Goal: Communication & Community: Answer question/provide support

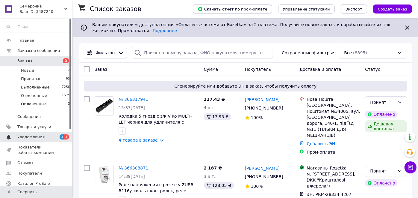
click at [26, 138] on span "Уведомления" at bounding box center [30, 136] width 27 height 5
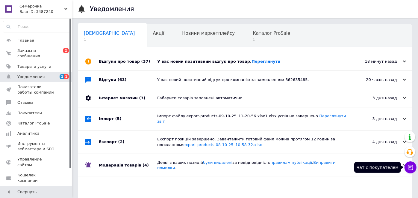
click at [408, 166] on icon at bounding box center [411, 167] width 6 height 6
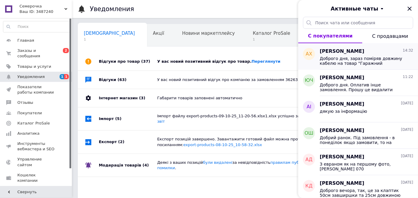
click at [367, 56] on span "Доброго дня, зараз поміряв довжину кабелю на товар "Гаражний світильник перенос…" at bounding box center [362, 61] width 85 height 10
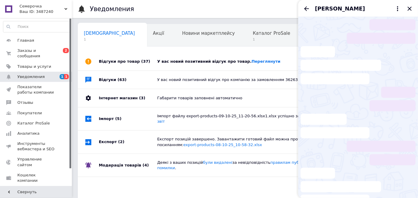
scroll to position [32, 0]
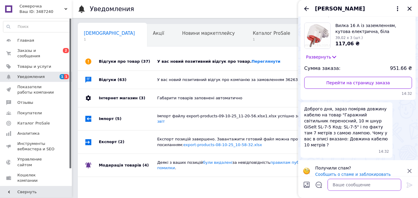
click at [361, 184] on textarea at bounding box center [365, 184] width 74 height 12
type textarea "L"
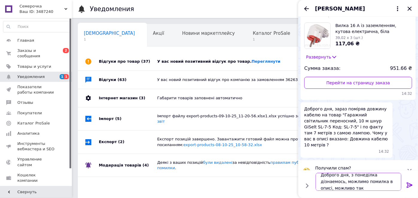
scroll to position [0, 0]
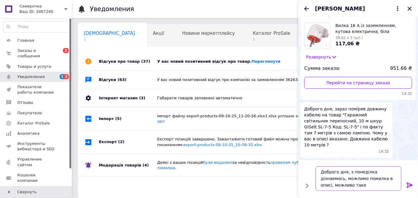
drag, startPoint x: 374, startPoint y: 186, endPoint x: 374, endPoint y: 180, distance: 5.7
click at [374, 180] on textarea "Доброго дня, з понедiлка дiзнаемось, можлимо помилка в описi, можливо таке надх…" at bounding box center [359, 178] width 86 height 25
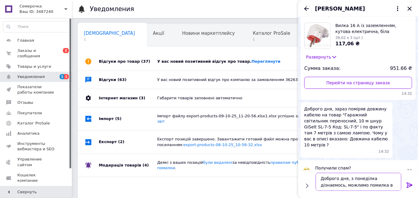
drag, startPoint x: 386, startPoint y: 188, endPoint x: 397, endPoint y: 187, distance: 10.9
click at [397, 187] on textarea "Доброго дня, з понедiлка дiзнаемось, можлимо помилка в описi, а можлимо" at bounding box center [359, 181] width 86 height 18
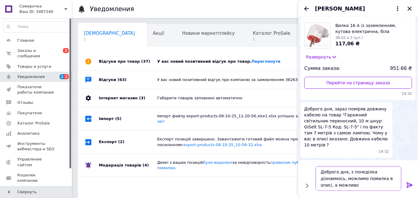
scroll to position [0, 0]
drag, startPoint x: 380, startPoint y: 184, endPoint x: 372, endPoint y: 181, distance: 8.9
click at [372, 181] on textarea "Доброго дня, з понедiлка дiзнаемось, можлимо помилка в описi, але скорiш за все…" at bounding box center [359, 178] width 86 height 25
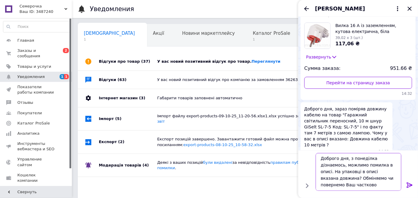
scroll to position [0, 0]
type textarea "Доброго дня, з понедiлка дiзнаемось, можлимо помилка в описi. На упаковцi в опи…"
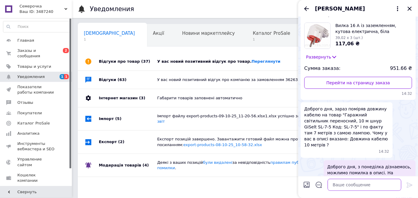
scroll to position [56, 0]
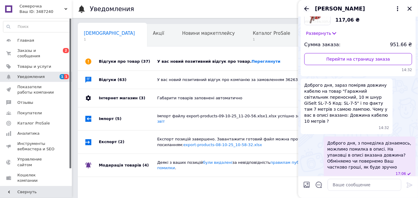
click at [308, 12] on icon "Назад" at bounding box center [306, 8] width 7 height 7
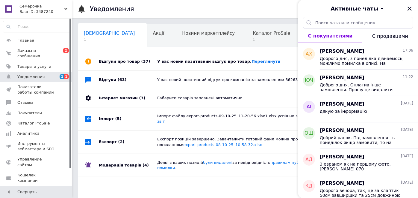
click at [405, 8] on div "Активные чаты" at bounding box center [358, 8] width 120 height 17
click at [407, 8] on icon "Закрыть" at bounding box center [409, 8] width 7 height 7
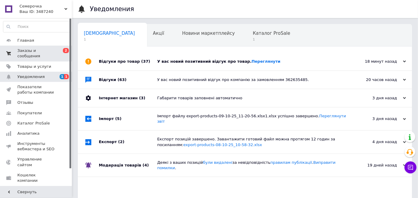
click at [52, 51] on span "Заказы и сообщения" at bounding box center [36, 53] width 38 height 11
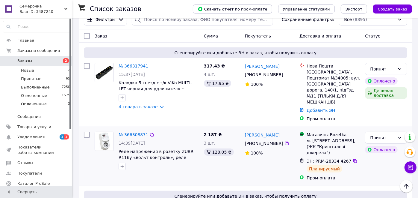
scroll to position [33, 0]
click at [148, 105] on link "4 товара в заказе" at bounding box center [138, 106] width 39 height 5
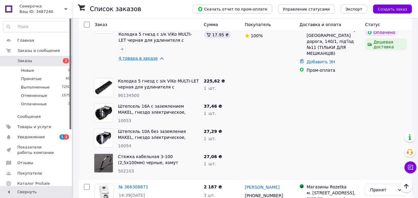
scroll to position [100, 0]
